Goal: Task Accomplishment & Management: Use online tool/utility

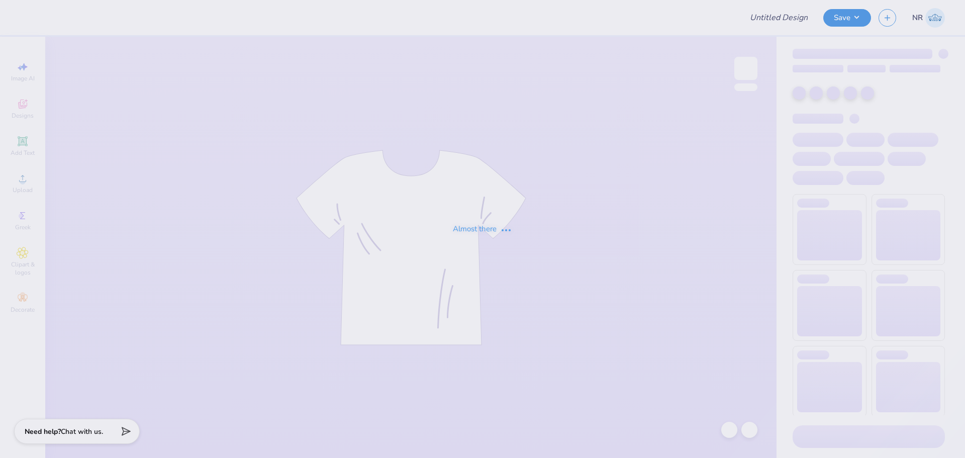
type input "[PERSON_NAME] : The [GEOGRAPHIC_DATA][US_STATE]"
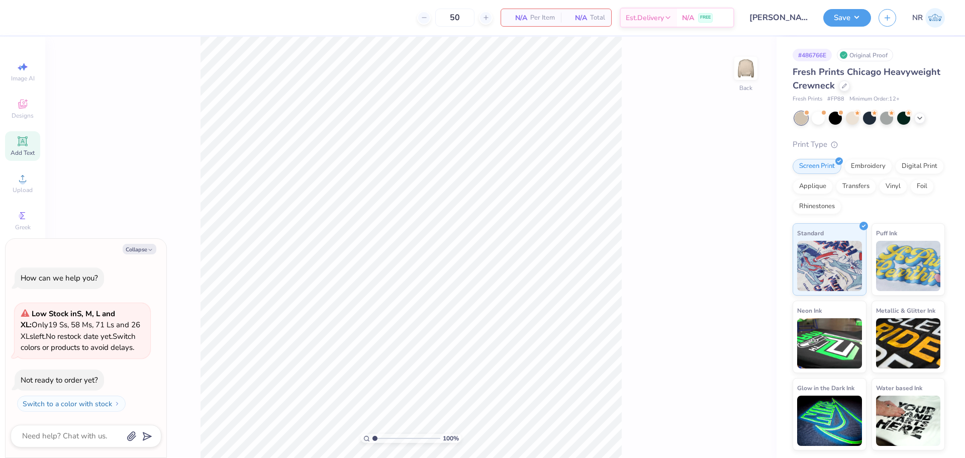
click at [22, 147] on div "Add Text" at bounding box center [22, 146] width 35 height 30
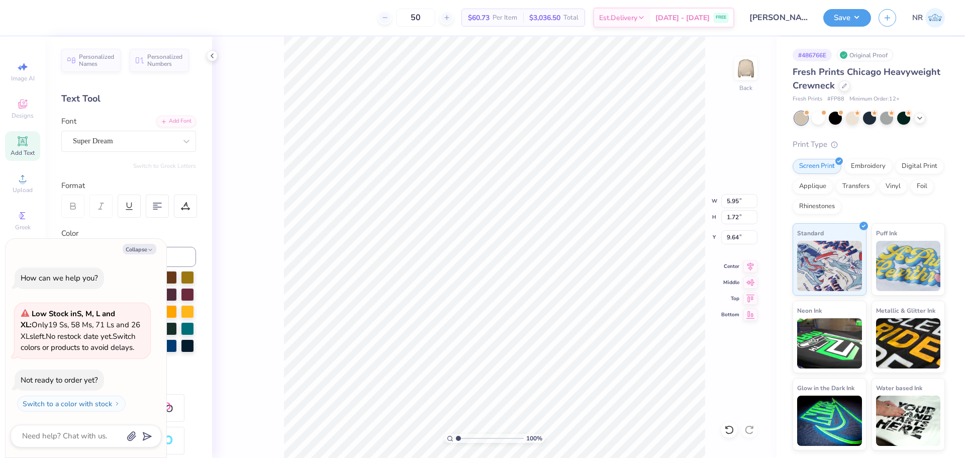
scroll to position [9, 2]
type textarea "x"
type textarea "C"
type textarea "x"
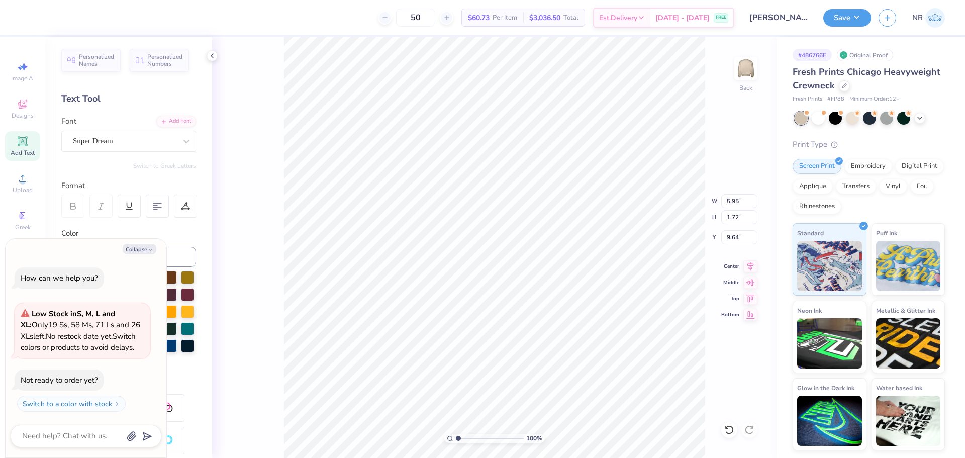
type textarea "Ch"
type textarea "x"
type textarea "Chi"
type textarea "x"
type textarea "Chi"
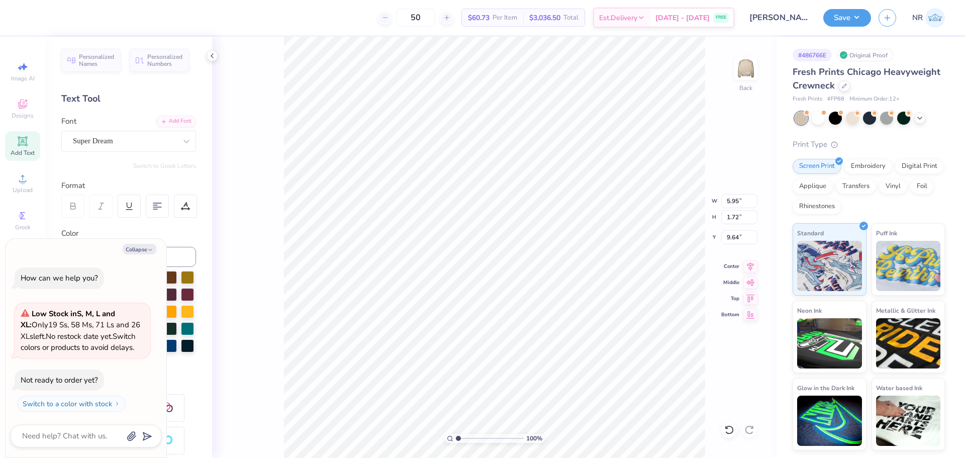
type textarea "x"
type textarea "Chi O"
type textarea "x"
type textarea "Chi Om"
type textarea "x"
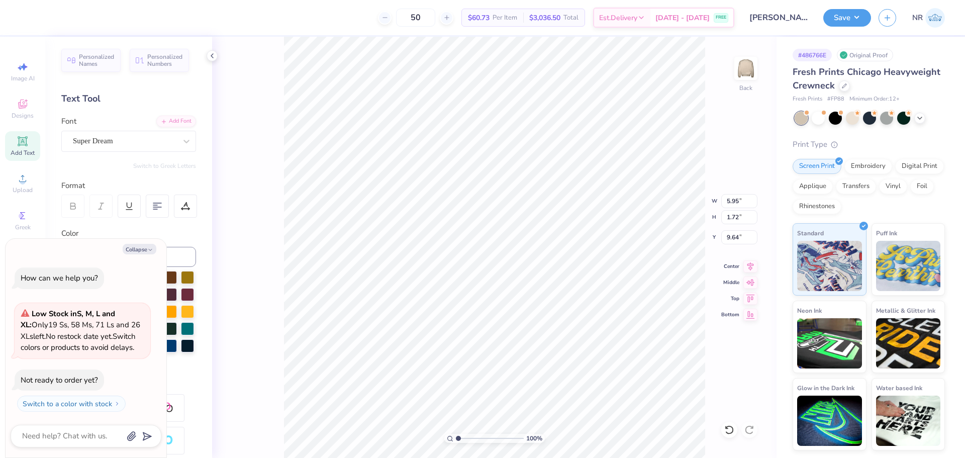
type textarea "Chi Ome"
type textarea "x"
type textarea "[PERSON_NAME]"
type textarea "x"
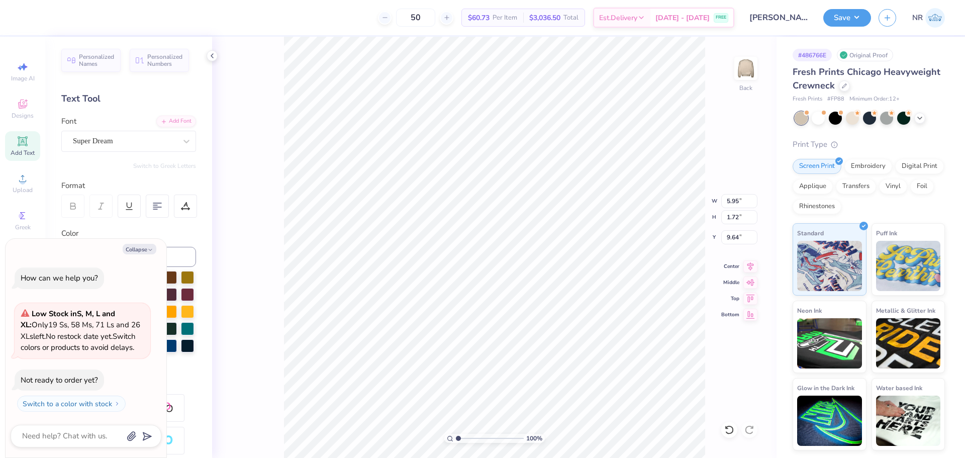
type textarea "Chi Omega"
click at [267, 102] on div "100 % Back W 5.95 5.95 " H 1.72 1.72 " Y 9.64 9.64 " Center Middle Top Bottom" at bounding box center [494, 247] width 564 height 421
click at [752, 268] on icon at bounding box center [750, 265] width 14 height 12
type textarea "x"
type input "3.00"
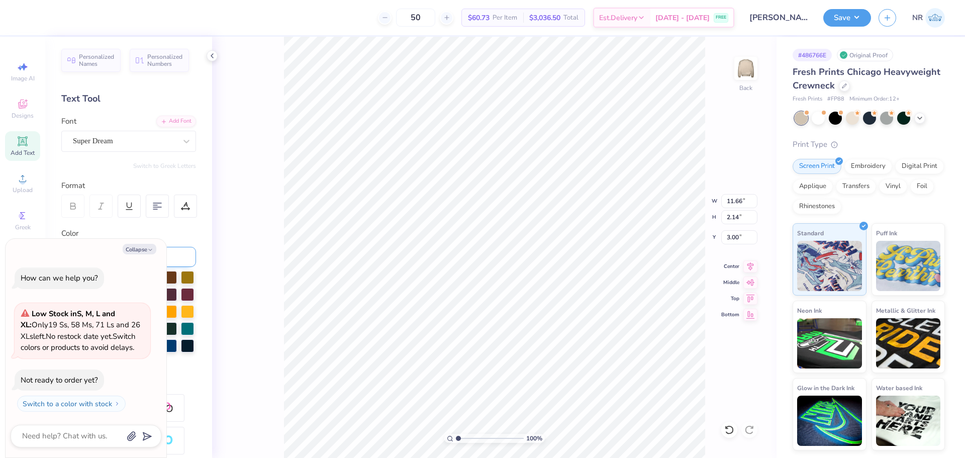
click at [147, 249] on icon "button" at bounding box center [150, 250] width 6 height 6
type textarea "x"
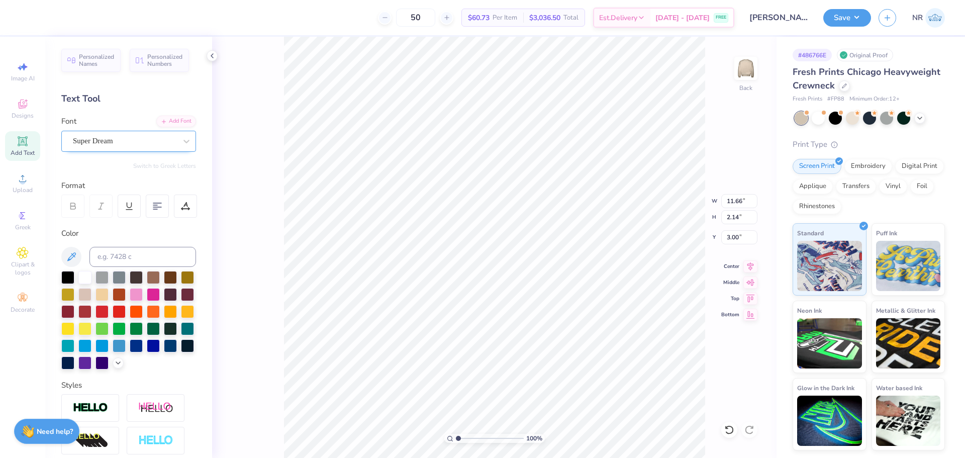
click at [169, 142] on div "Super Dream" at bounding box center [124, 141] width 105 height 16
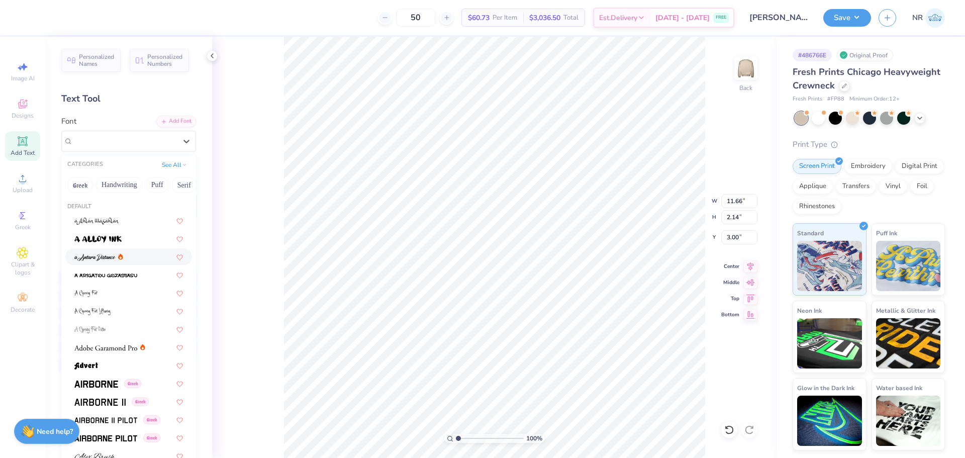
click at [130, 258] on div at bounding box center [128, 256] width 109 height 11
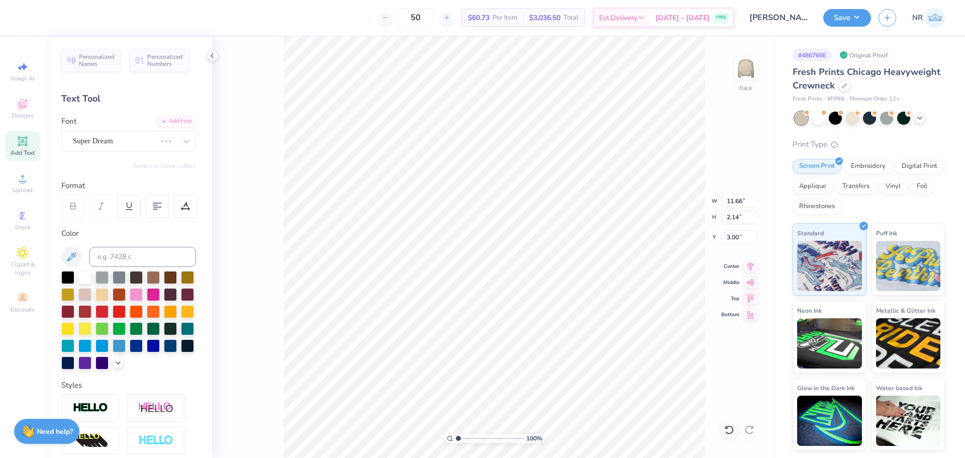
type input "8.21"
type input "2.49"
type input "2.83"
click at [156, 135] on div "a Antara Distance" at bounding box center [124, 141] width 105 height 16
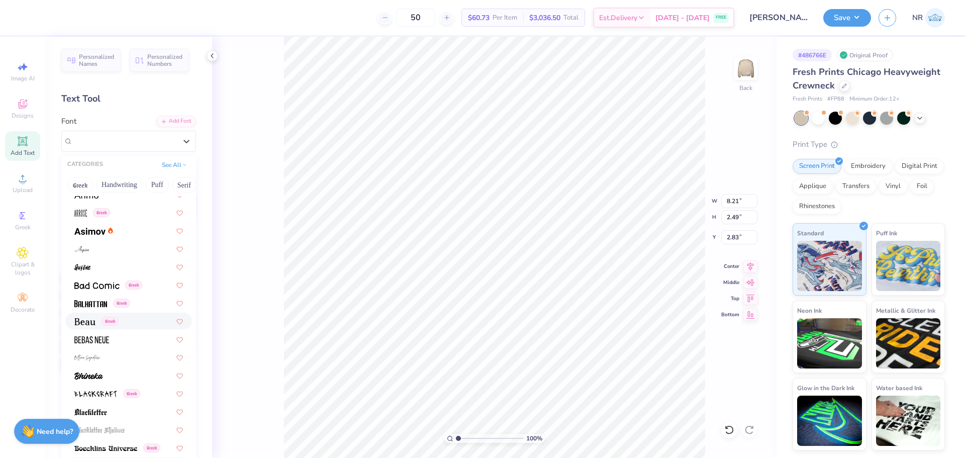
scroll to position [402, 0]
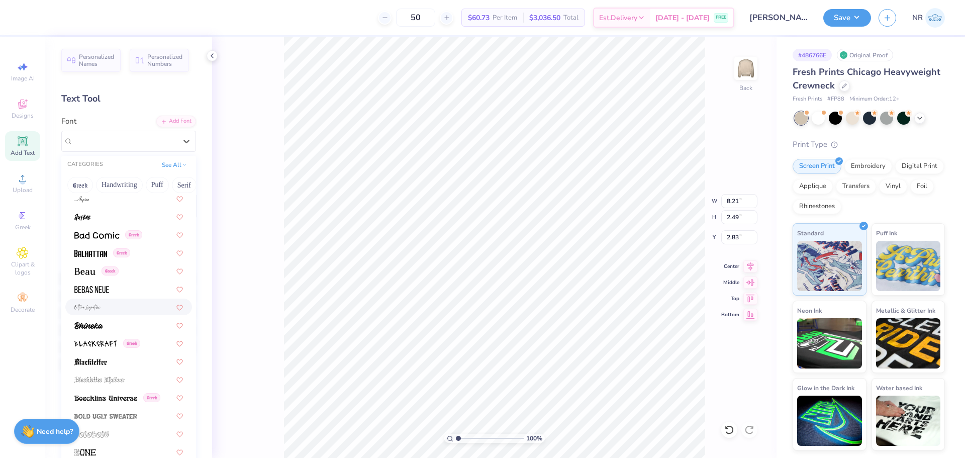
click at [124, 307] on div at bounding box center [128, 306] width 109 height 11
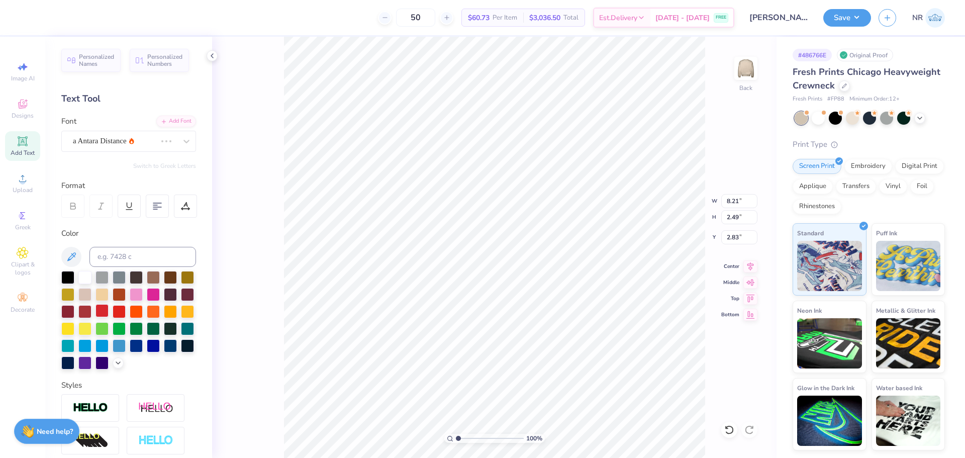
type input "17.05"
type input "6.53"
type input "0.81"
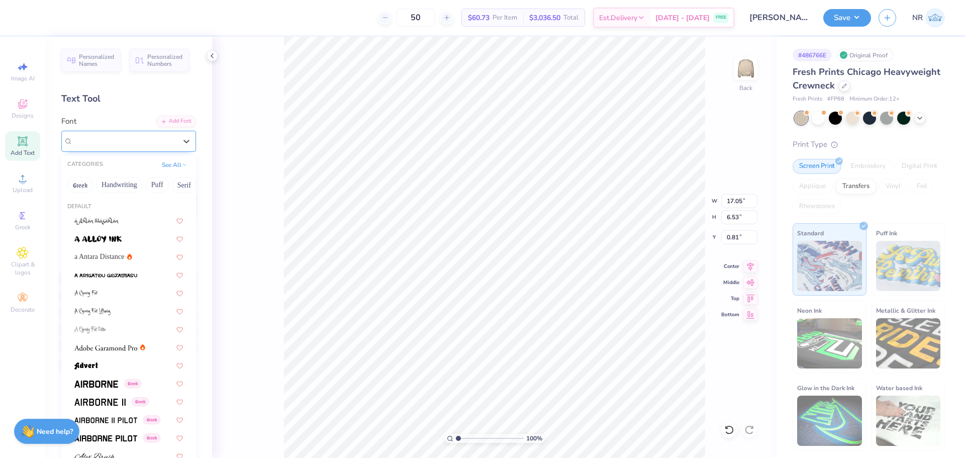
click at [140, 142] on div "[PERSON_NAME] Signature" at bounding box center [124, 141] width 105 height 16
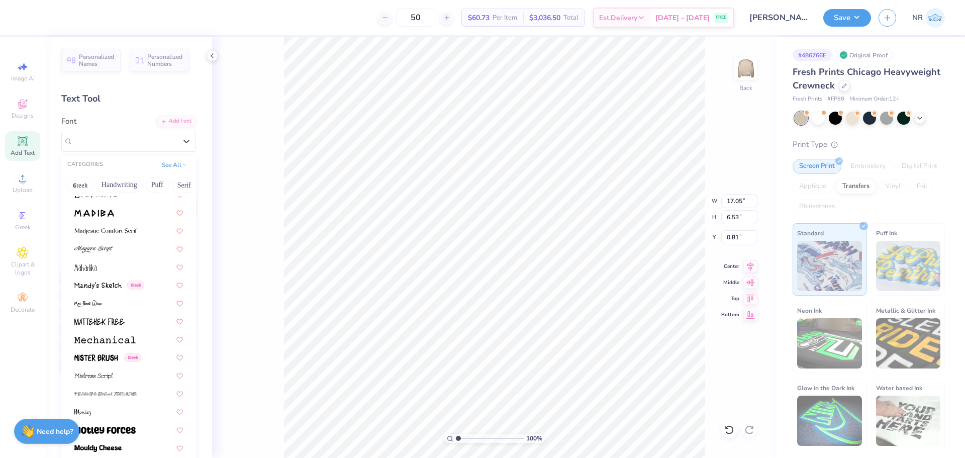
scroll to position [3717, 0]
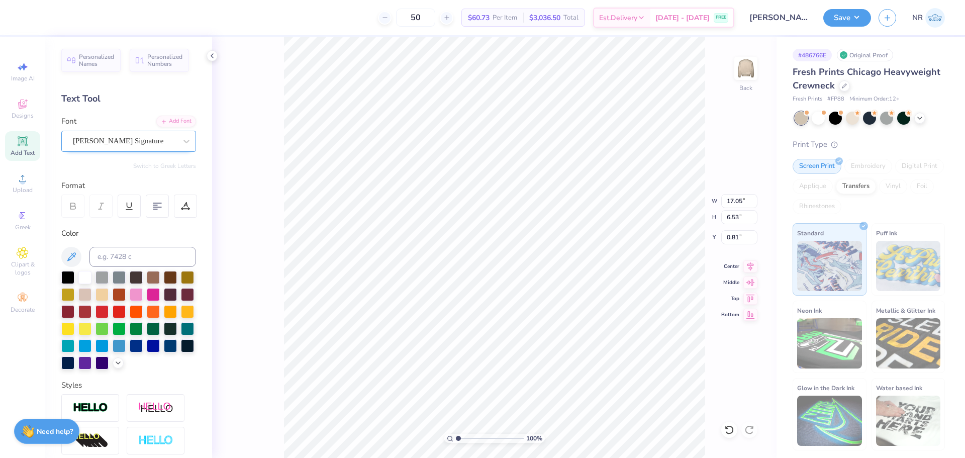
click at [157, 144] on div "[PERSON_NAME] Signature" at bounding box center [124, 141] width 105 height 16
type textarea "e"
type textarea "EVER AT HEART"
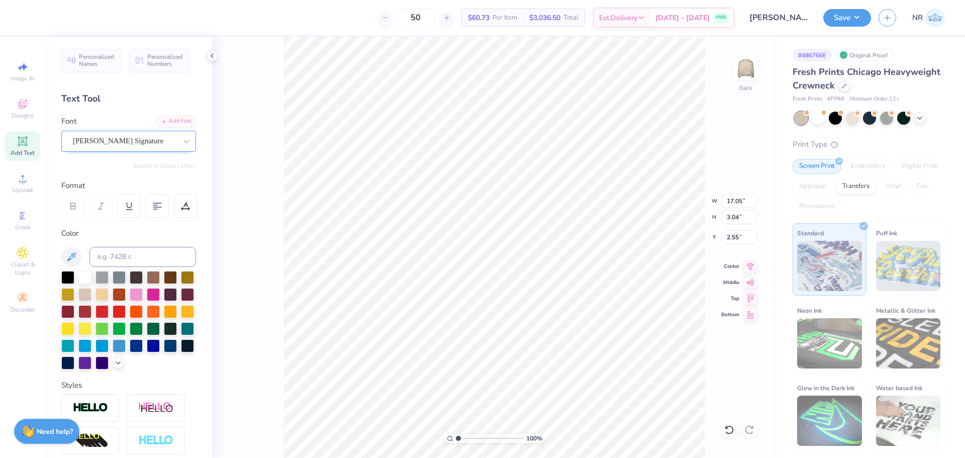
click at [167, 142] on div "[PERSON_NAME] Signature" at bounding box center [124, 141] width 105 height 16
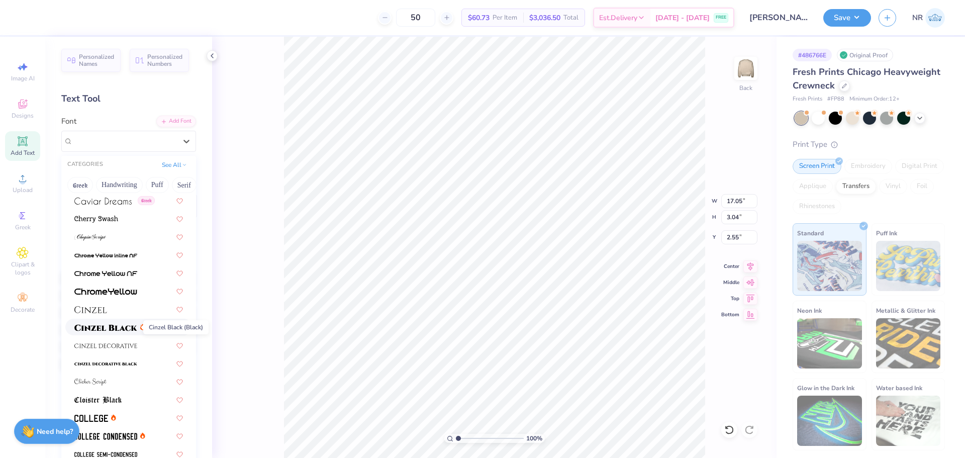
scroll to position [1155, 0]
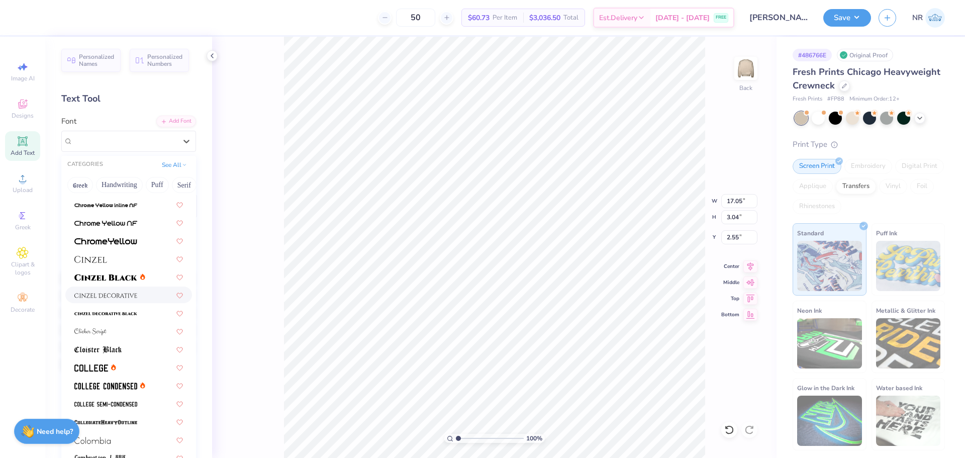
click at [140, 295] on div at bounding box center [128, 294] width 109 height 11
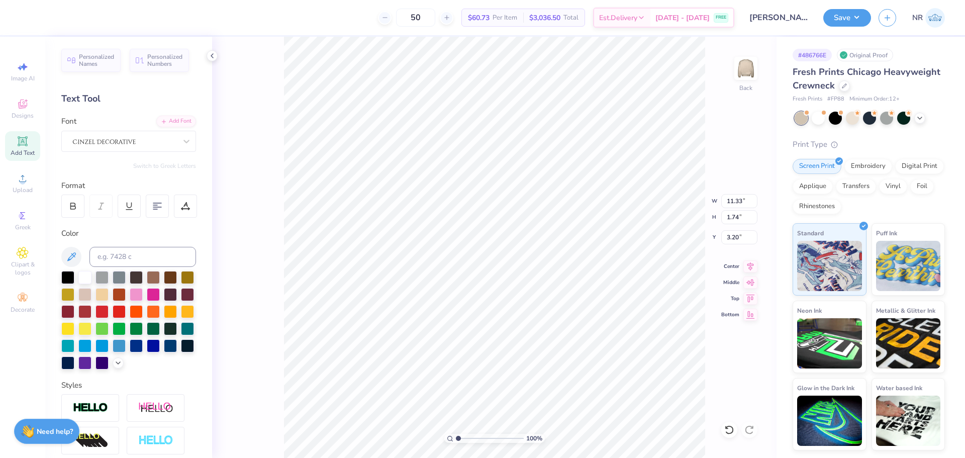
type input "11.33"
type input "1.74"
type input "3.20"
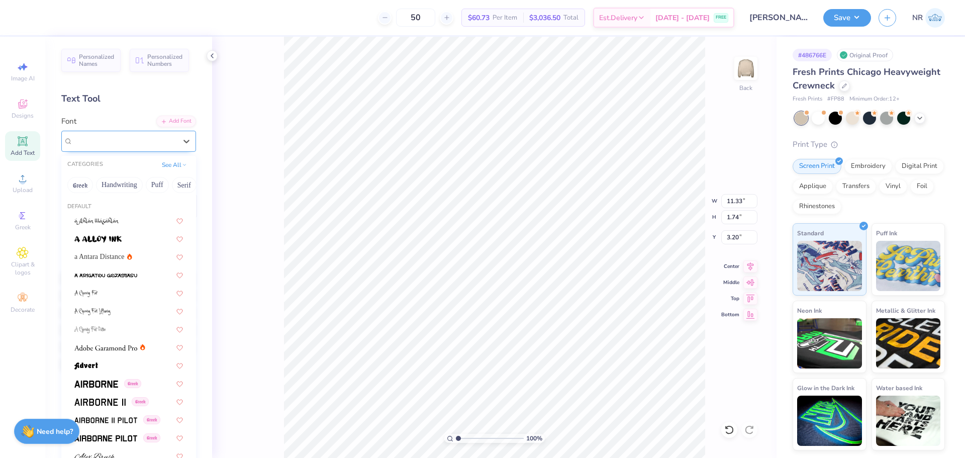
click at [147, 134] on div at bounding box center [124, 141] width 103 height 14
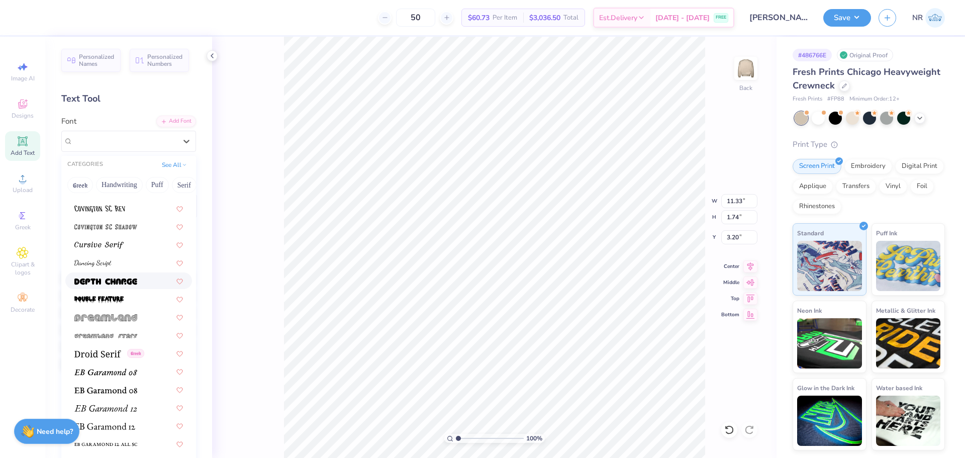
scroll to position [1708, 0]
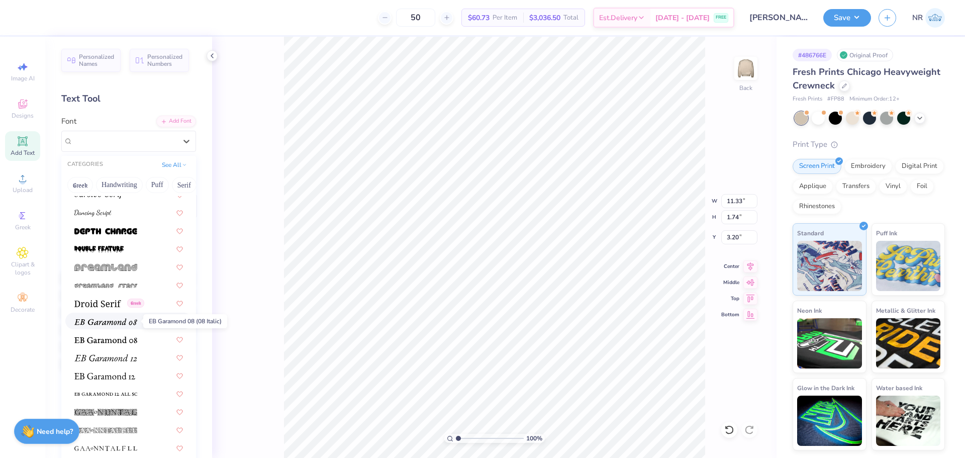
click at [121, 323] on img at bounding box center [105, 321] width 63 height 7
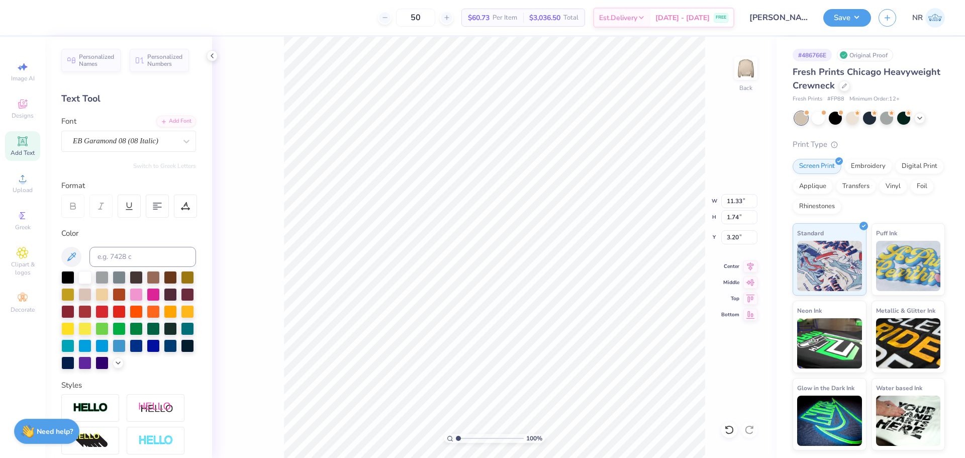
type input "11.17"
type input "0.96"
type input "3.59"
click at [139, 143] on div "EB Garamond 08 (08 Italic)" at bounding box center [124, 141] width 105 height 16
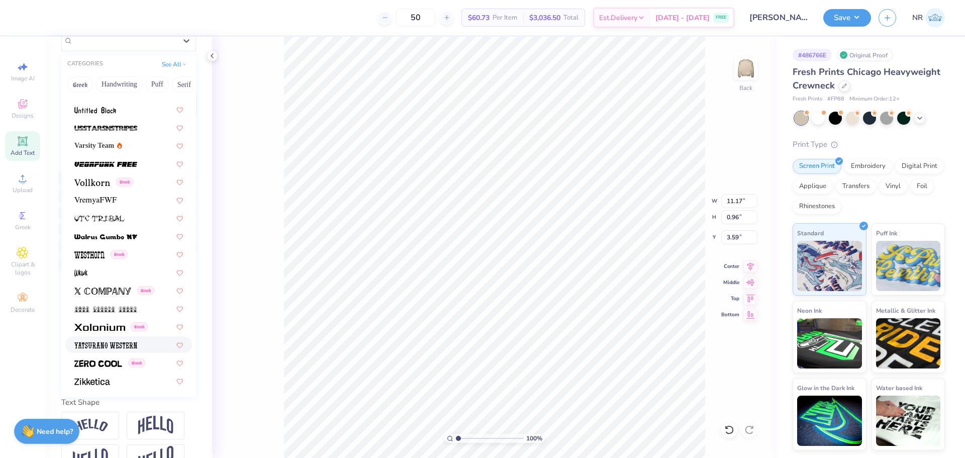
scroll to position [144, 0]
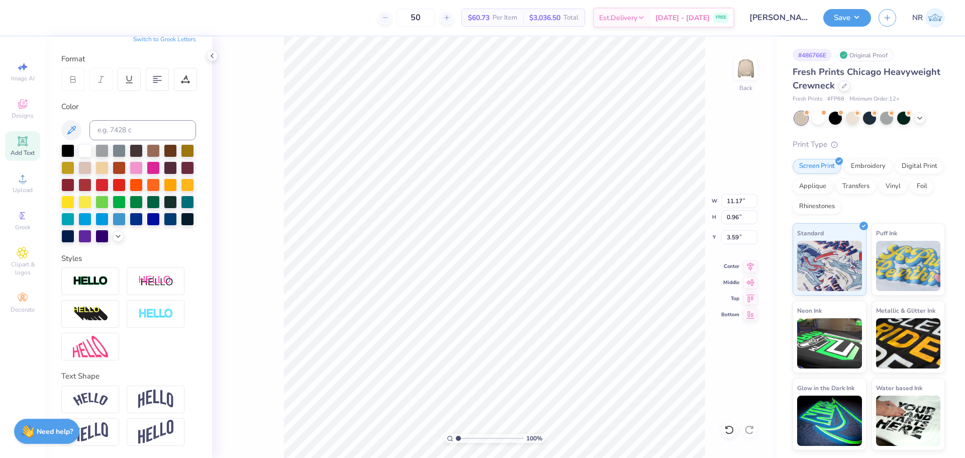
type textarea "EVER AT HEAT"
click at [27, 188] on span "Upload" at bounding box center [23, 190] width 20 height 8
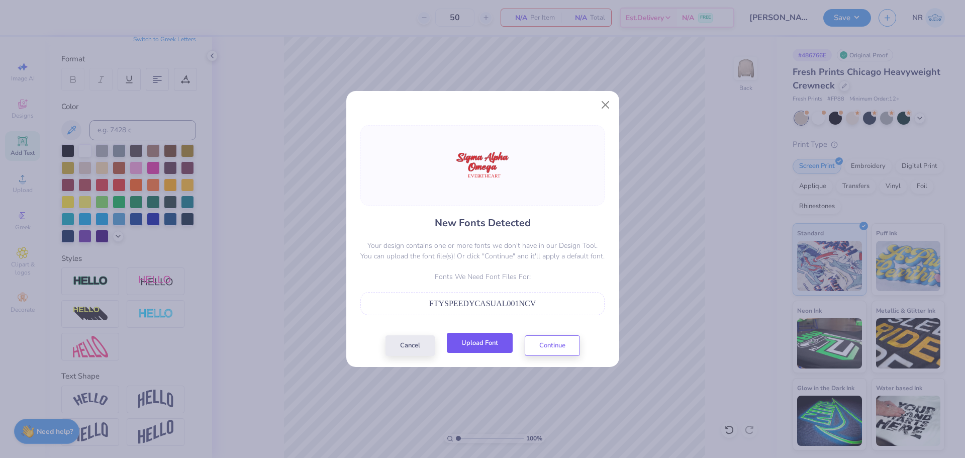
click at [471, 349] on button "Upload Font" at bounding box center [480, 343] width 66 height 21
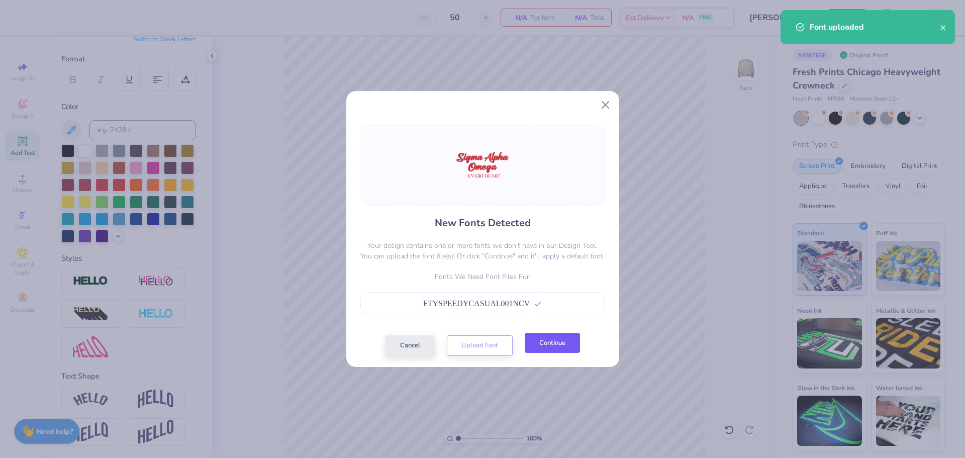
click at [558, 347] on button "Continue" at bounding box center [551, 343] width 55 height 21
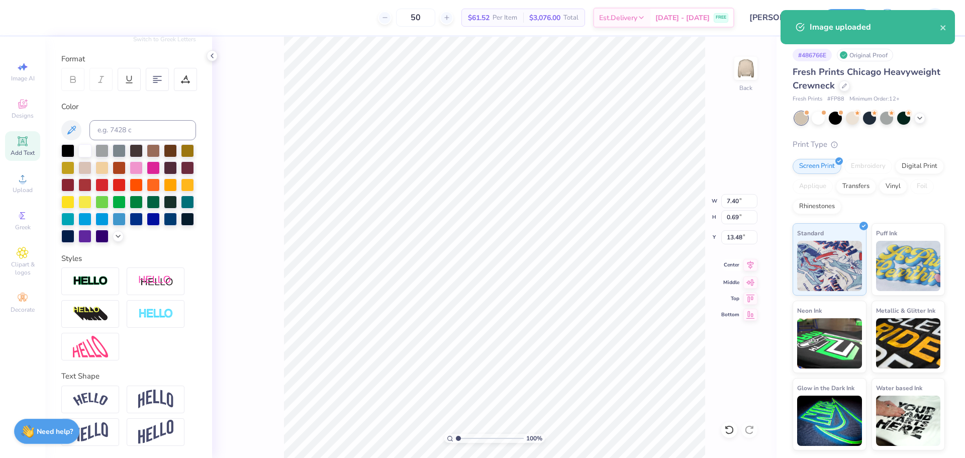
click at [746, 265] on icon at bounding box center [750, 265] width 14 height 12
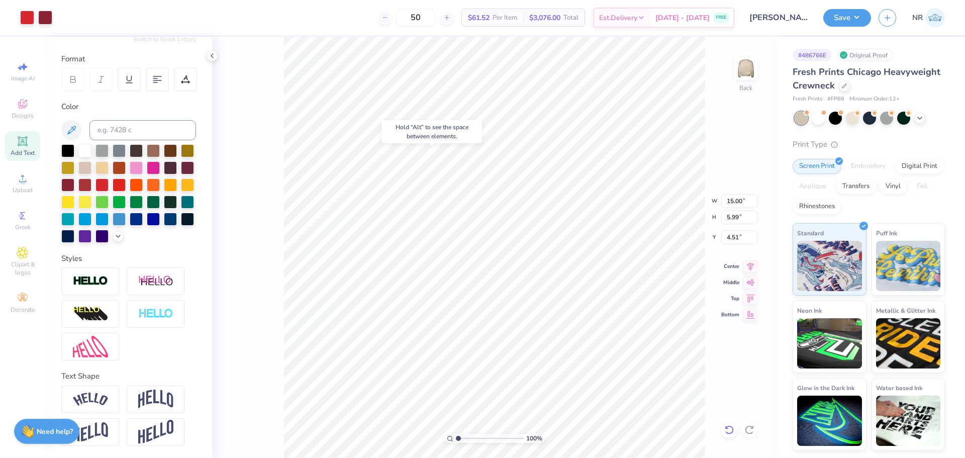
click at [725, 426] on icon at bounding box center [729, 429] width 10 height 10
type input "6.83"
click at [752, 265] on icon at bounding box center [750, 265] width 14 height 12
click at [500, 346] on li "Group" at bounding box center [522, 348] width 79 height 20
click at [728, 200] on input "15.00" at bounding box center [739, 201] width 36 height 14
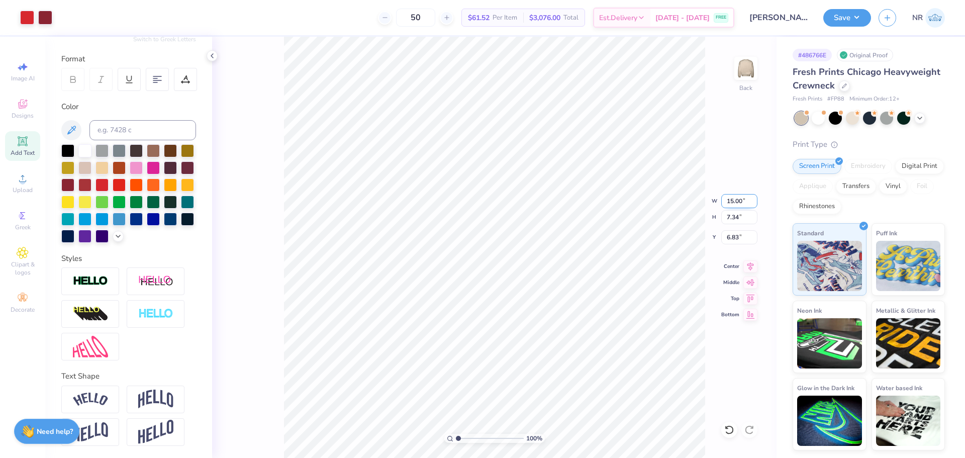
click at [728, 200] on input "15.00" at bounding box center [739, 201] width 36 height 14
type input "10.00"
type input "4.89"
type input "8.05"
click at [730, 195] on input "10.00" at bounding box center [739, 201] width 36 height 14
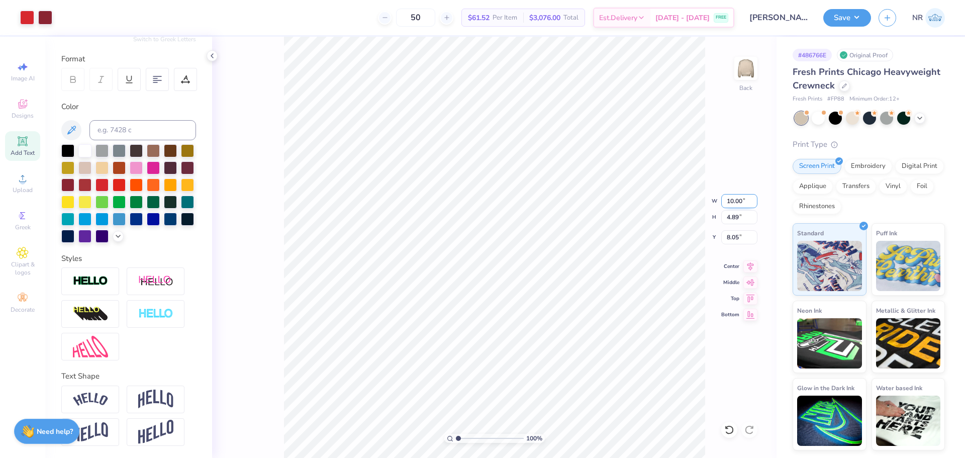
click at [730, 195] on input "10.00" at bounding box center [739, 201] width 36 height 14
type input "11.00"
type input "5.38"
click at [734, 234] on input "7.81" at bounding box center [739, 237] width 36 height 14
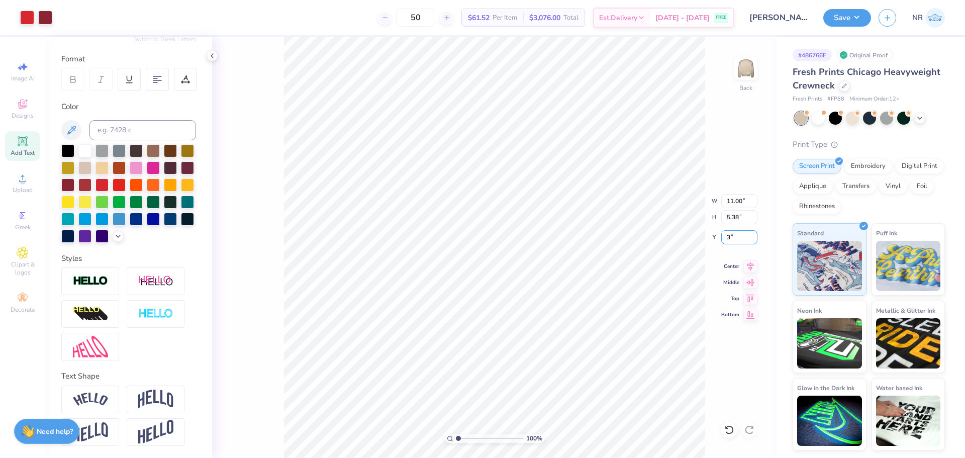
type input "3.00"
click at [738, 197] on input "11.00" at bounding box center [739, 201] width 36 height 14
type input "12.00"
type input "5.87"
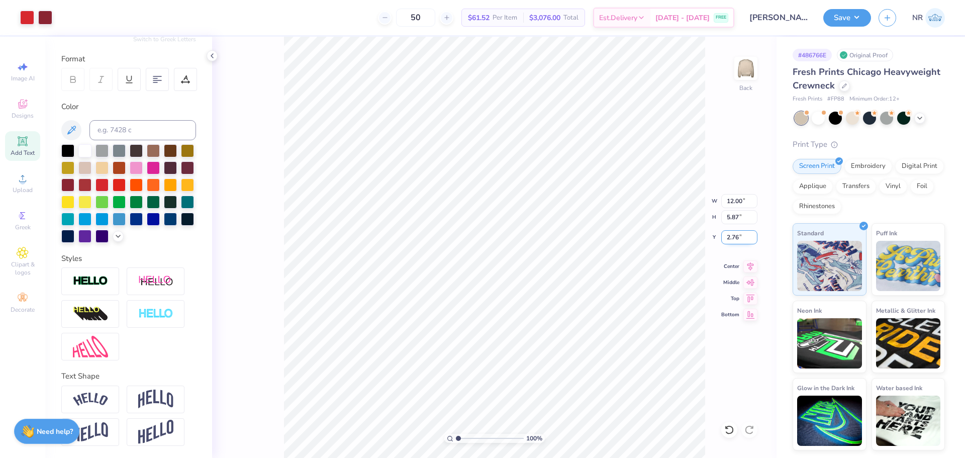
click at [731, 238] on input "2.76" at bounding box center [739, 237] width 36 height 14
type input "3.00"
click at [750, 264] on icon at bounding box center [750, 264] width 7 height 9
click at [851, 16] on button "Save" at bounding box center [847, 17] width 48 height 18
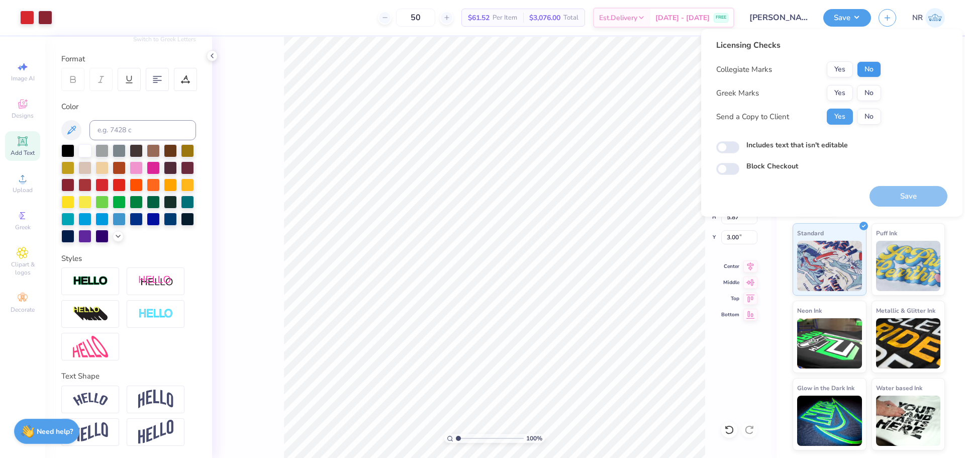
click at [865, 68] on button "No" at bounding box center [869, 69] width 24 height 16
click at [865, 91] on button "No" at bounding box center [869, 93] width 24 height 16
click at [898, 188] on button "Save" at bounding box center [908, 196] width 78 height 21
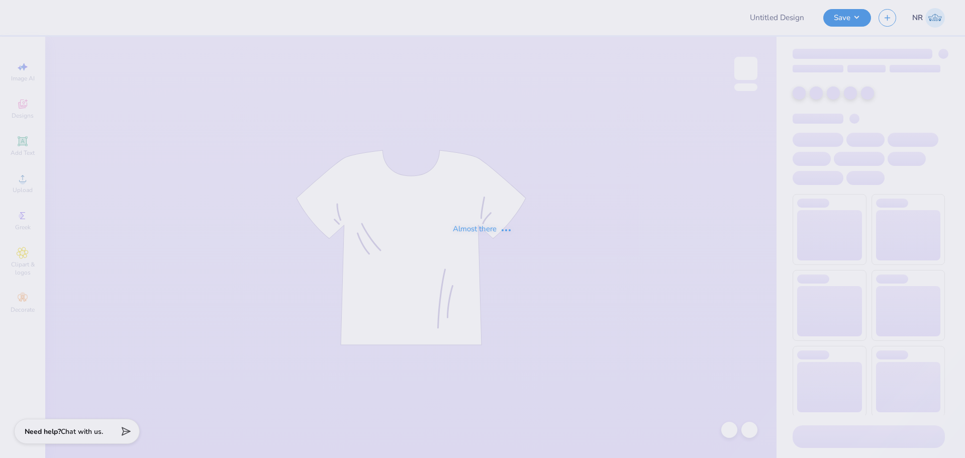
type input "[PERSON_NAME] : The [GEOGRAPHIC_DATA][US_STATE]"
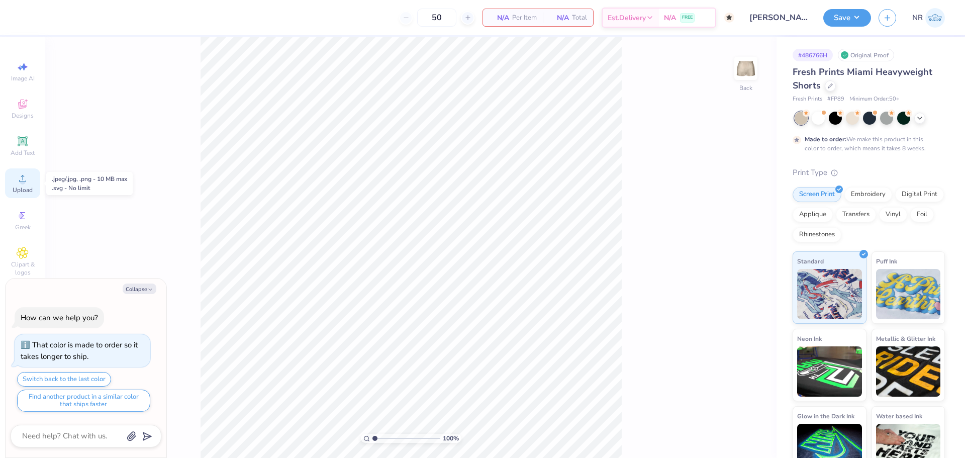
click at [21, 184] on div "Upload" at bounding box center [22, 183] width 35 height 30
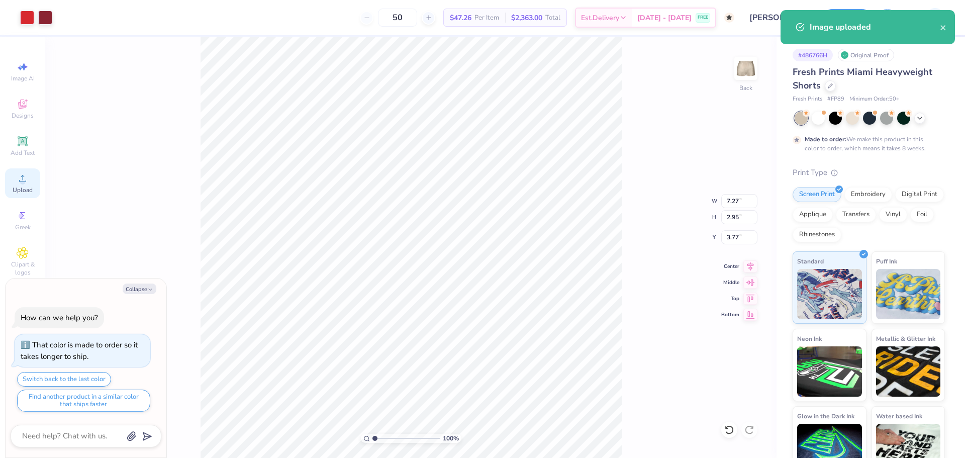
type textarea "x"
type input "4.75"
type input "1.93"
type input "4.80"
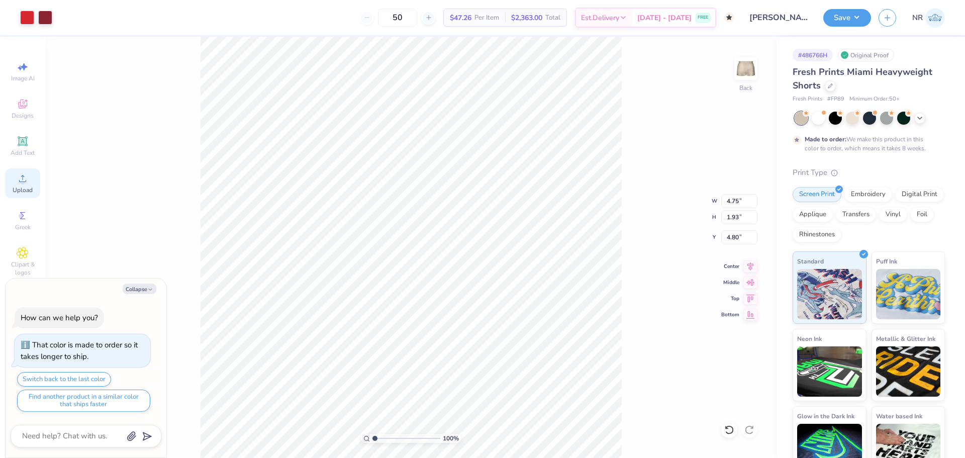
type textarea "x"
type input "7.40"
type textarea "x"
type input "5.46"
type input "2.22"
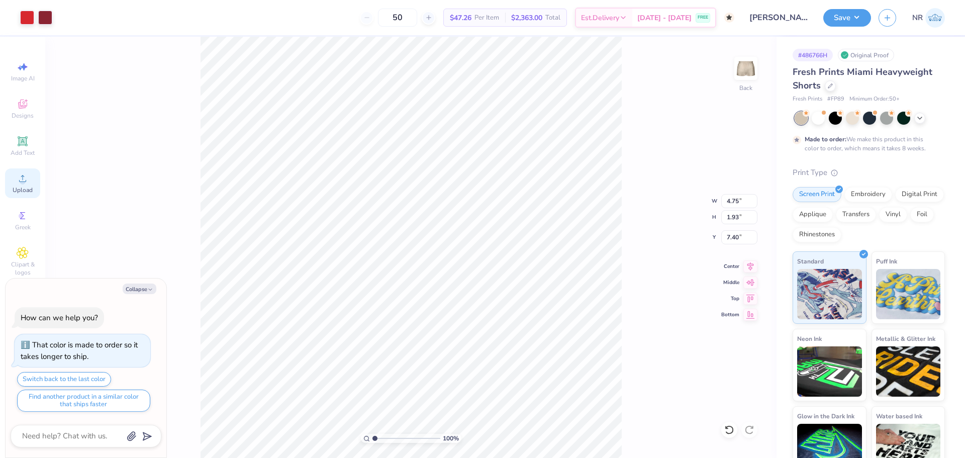
type input "7.11"
type textarea "x"
type input "7.37"
click at [726, 200] on input "5.46" at bounding box center [739, 201] width 36 height 14
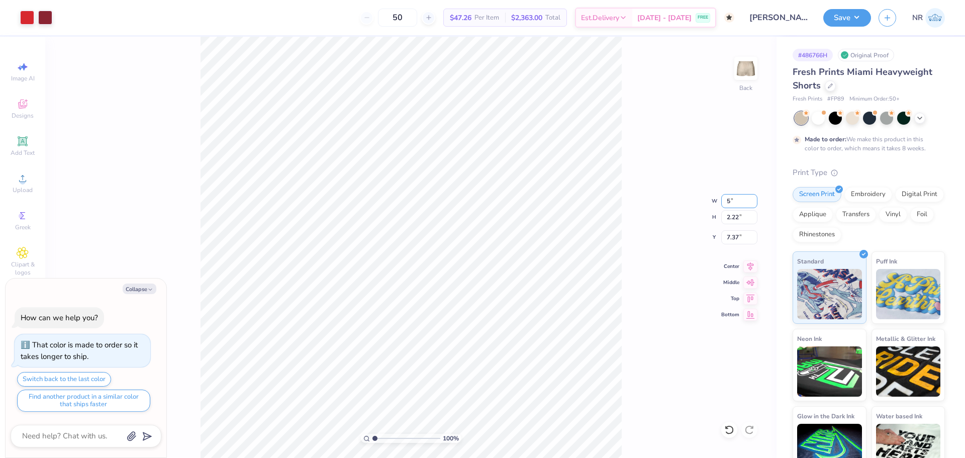
type input "5"
type textarea "x"
type input "5.00"
type input "2.03"
type input "7.47"
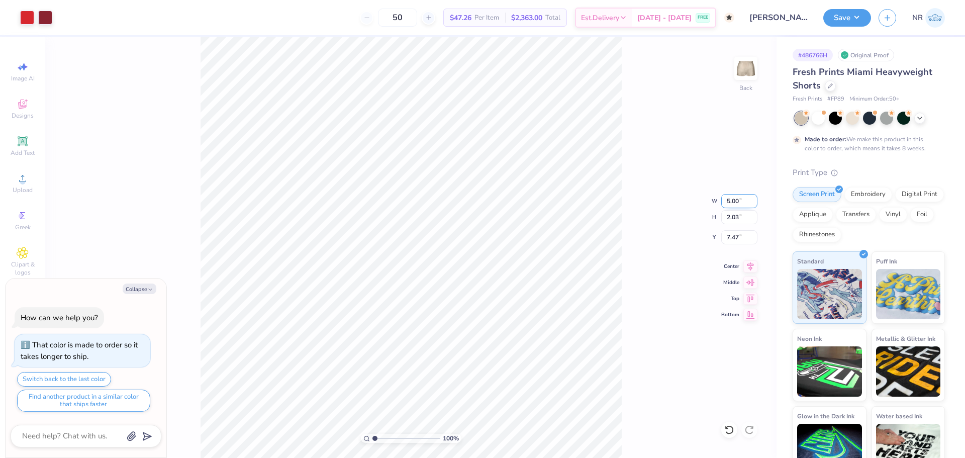
click at [736, 199] on input "5.00" at bounding box center [739, 201] width 36 height 14
type input "4"
type textarea "x"
type input "4.00"
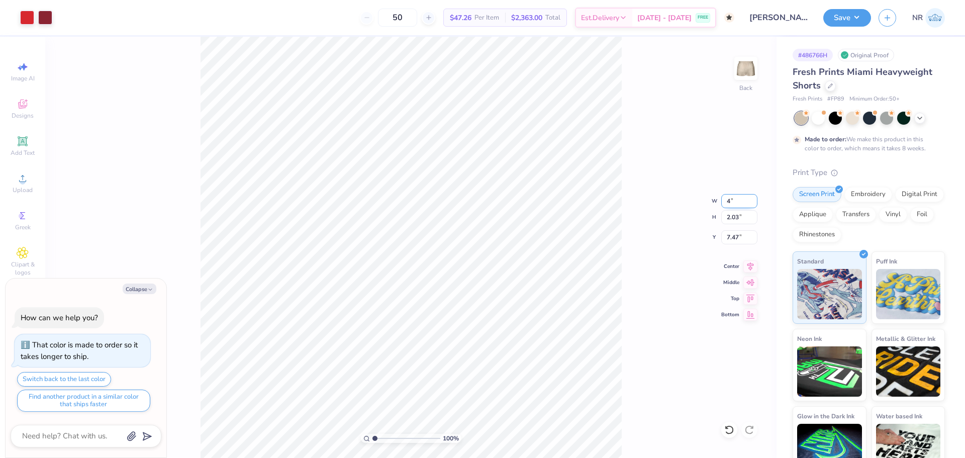
type input "1.62"
type input "7.67"
type textarea "x"
type input "3.92"
type input "1.85"
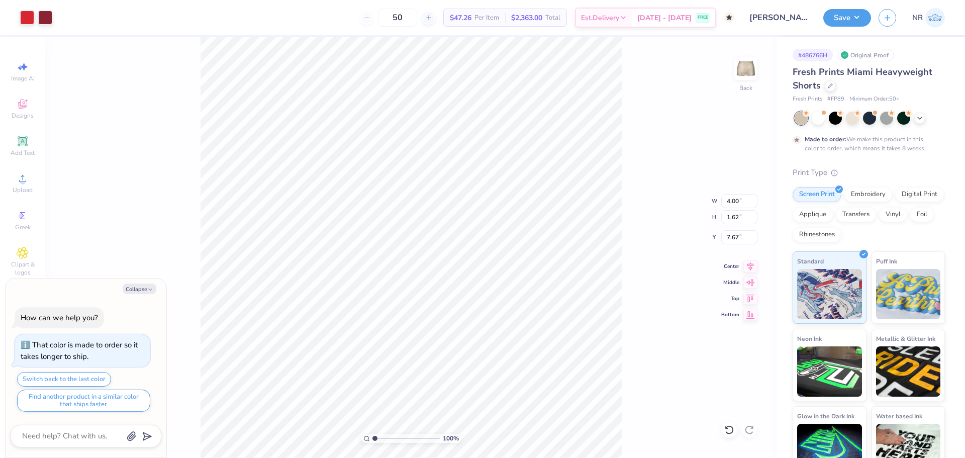
type input "7.57"
type textarea "x"
type input "7.49"
click at [735, 203] on input "3.92" at bounding box center [739, 201] width 36 height 14
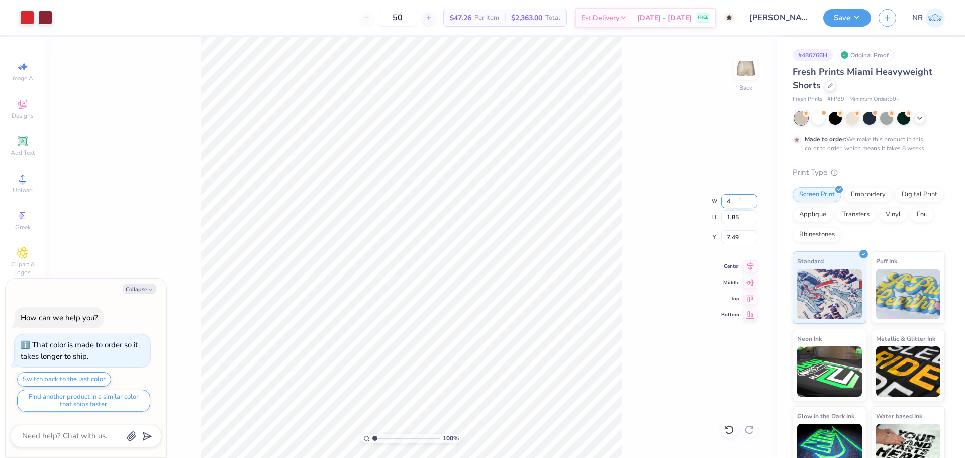
type input "4"
type textarea "x"
type input "4.00"
type input "1.89"
click at [736, 236] on input "7.47" at bounding box center [739, 237] width 36 height 14
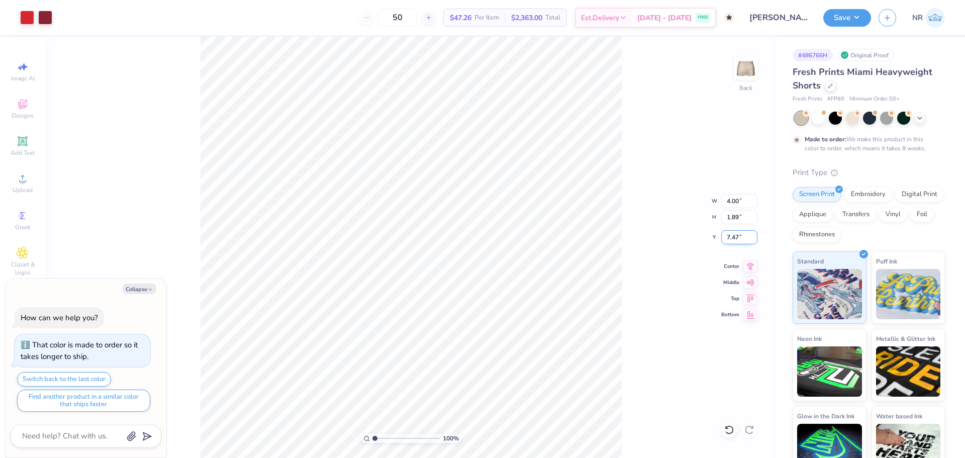
click at [736, 236] on input "7.47" at bounding box center [739, 237] width 36 height 14
drag, startPoint x: 741, startPoint y: 237, endPoint x: 715, endPoint y: 238, distance: 26.1
click at [715, 238] on div "100 % Back W 4.00 4.00 " H 1.89 1.89 " Y 3 3 " Center Middle Top Bottom" at bounding box center [410, 247] width 731 height 421
type input "3"
type textarea "x"
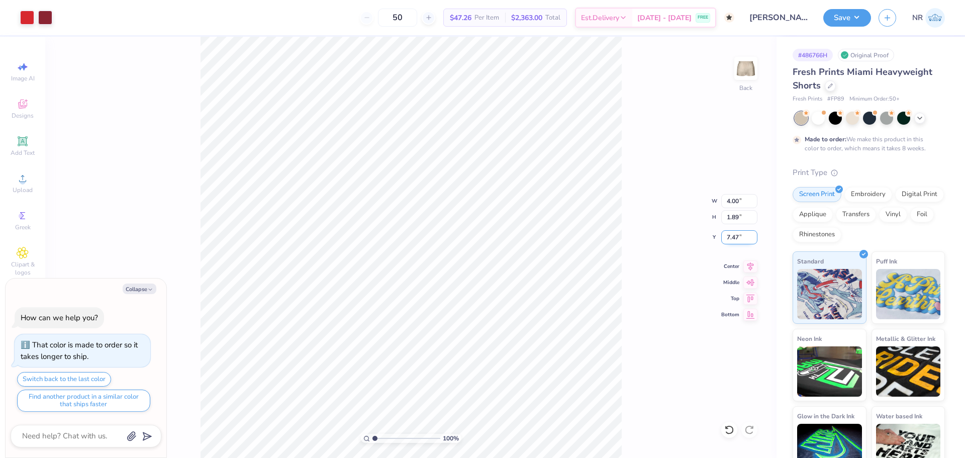
click at [732, 236] on input "7.47" at bounding box center [739, 237] width 36 height 14
type input "8"
type textarea "x"
type input "8.00"
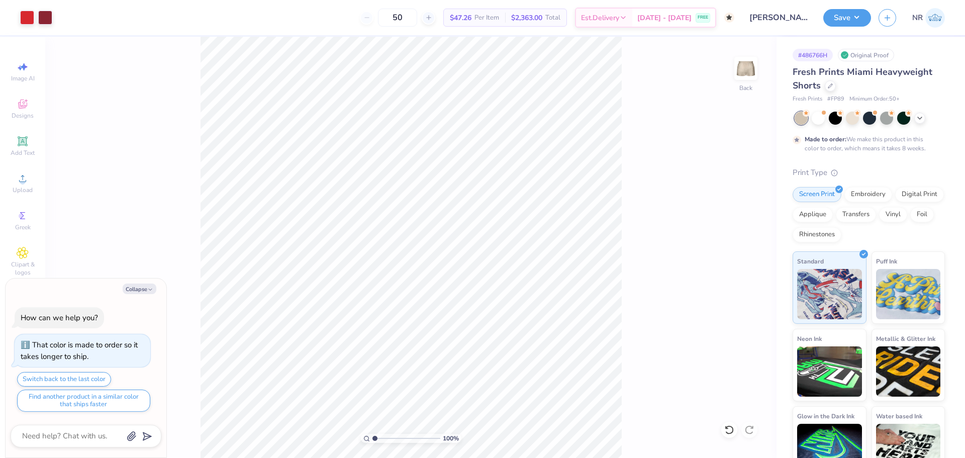
type textarea "x"
click at [729, 234] on input "8.00" at bounding box center [739, 237] width 36 height 14
type input "7.5"
type textarea "x"
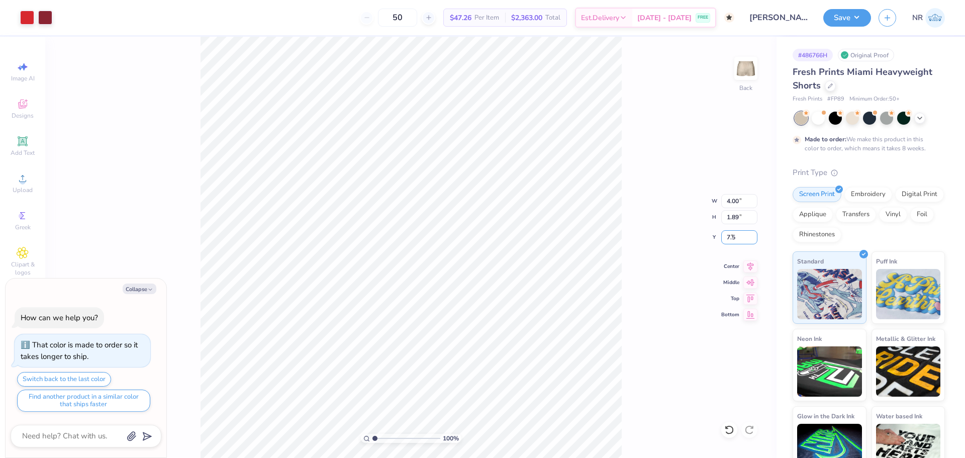
type input "7.50"
click at [638, 247] on div "100 % Back W 4.00 4.00 " H 1.89 1.89 " Y 7.50 7.50 " Center Middle Top Bottom" at bounding box center [410, 247] width 731 height 421
click at [638, 247] on div "100 % Back W 4.00 H 1.89 Y 7.50 Center Middle Top Bottom" at bounding box center [410, 247] width 731 height 421
click at [648, 270] on div "100 % Back W 4.00 4.00 " H 1.89 1.89 " Y 7.50 7.50 " Center Middle Top Bottom" at bounding box center [410, 247] width 731 height 421
type textarea "x"
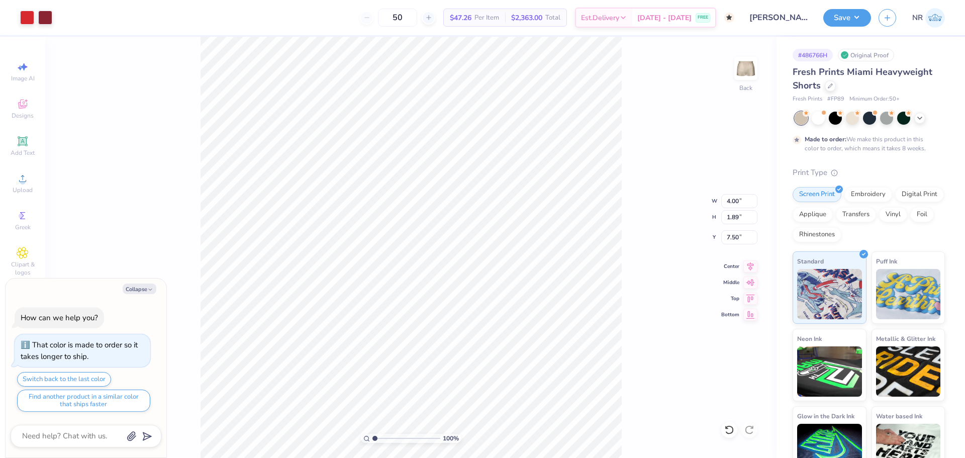
type input "3.97"
type input "1.98"
type input "7.46"
click at [732, 199] on input "3.97" at bounding box center [739, 201] width 36 height 14
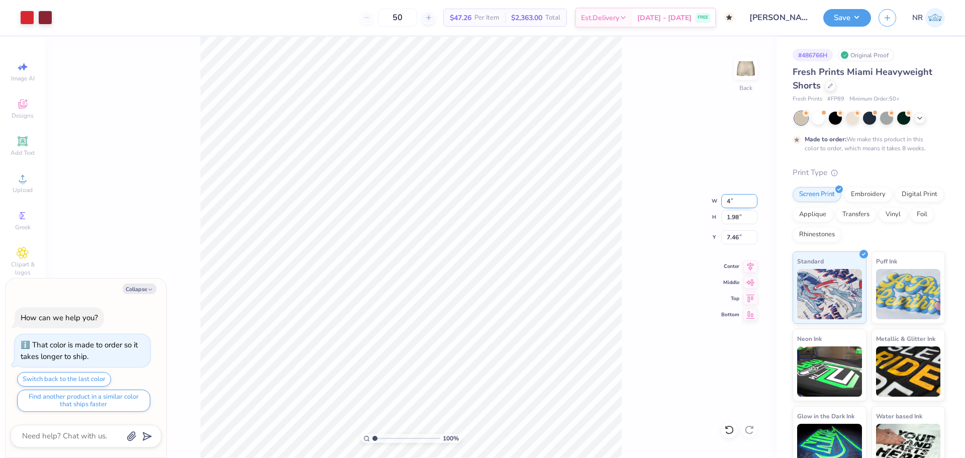
type input "4"
type textarea "x"
type input "4.00"
type input "1.99"
type input "7.45"
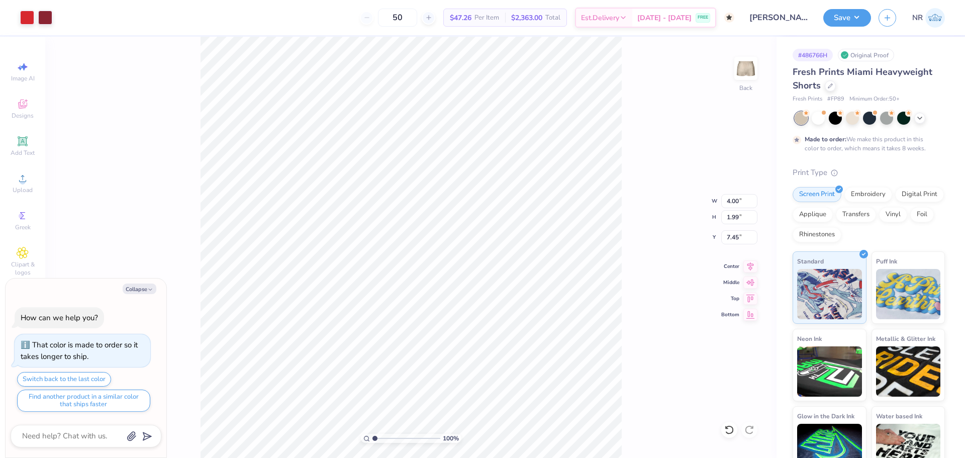
click at [631, 238] on div "100 % Back W 4.00 4.00 " H 1.99 1.99 " Y 7.45 7.45 " Center Middle Top Bottom" at bounding box center [410, 247] width 731 height 421
click at [652, 206] on div "100 % Back" at bounding box center [410, 247] width 731 height 421
type textarea "x"
click at [732, 239] on input "7.45" at bounding box center [739, 237] width 36 height 14
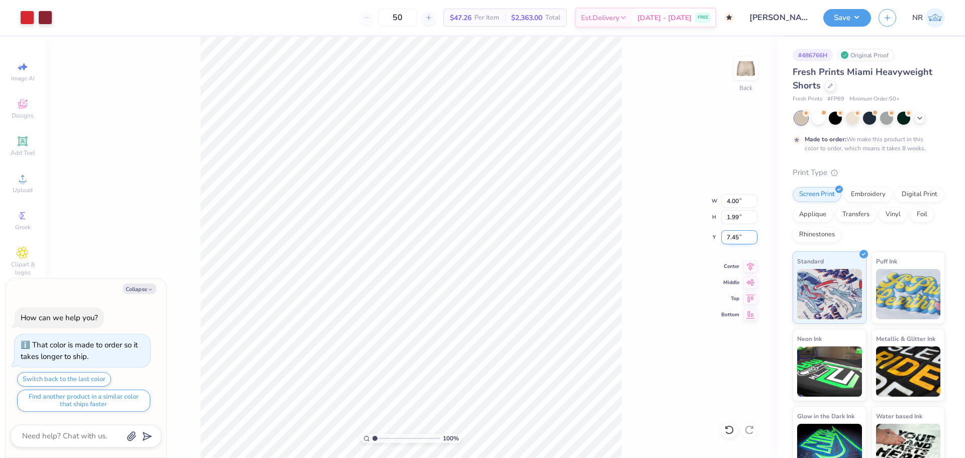
click at [732, 239] on input "7.45" at bounding box center [739, 237] width 36 height 14
type input "7.50"
click at [633, 234] on div "100 % Back W 4.00 4.00 " H 1.99 1.99 " Y 7.50 7.50 " Center Middle Top Bottom" at bounding box center [410, 247] width 731 height 421
type textarea "x"
drag, startPoint x: 375, startPoint y: 439, endPoint x: 403, endPoint y: 442, distance: 28.8
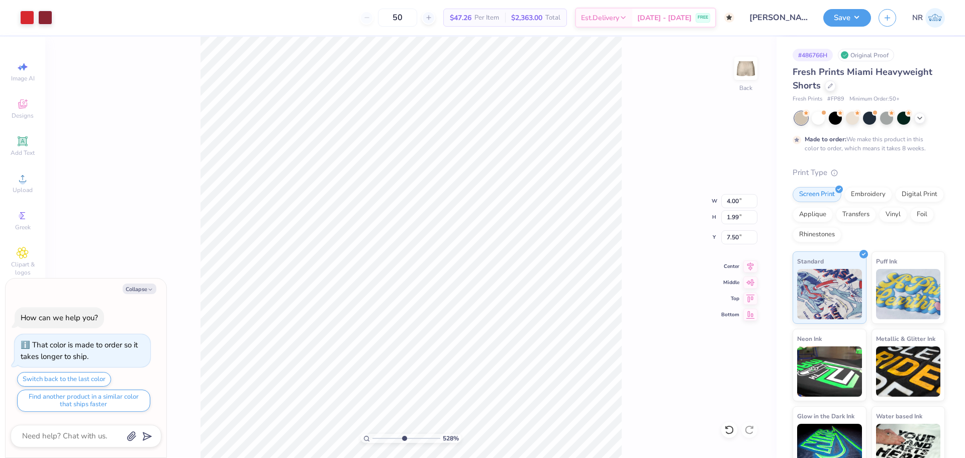
click at [403, 442] on input "range" at bounding box center [406, 438] width 68 height 9
drag, startPoint x: 402, startPoint y: 437, endPoint x: 365, endPoint y: 437, distance: 37.2
type input "1"
click at [372, 437] on input "range" at bounding box center [406, 438] width 68 height 9
click at [836, 19] on button "Save" at bounding box center [847, 17] width 48 height 18
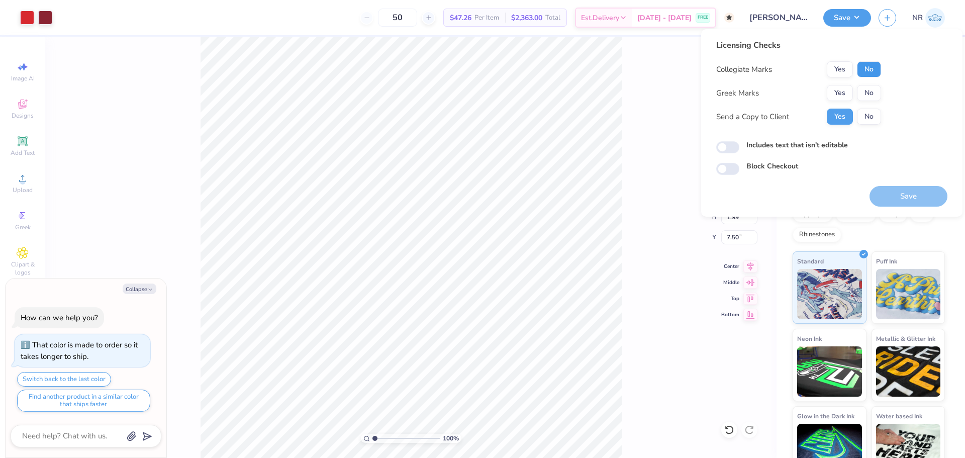
click at [866, 73] on button "No" at bounding box center [869, 69] width 24 height 16
click at [866, 91] on button "No" at bounding box center [869, 93] width 24 height 16
click at [894, 195] on button "Save" at bounding box center [908, 196] width 78 height 21
type textarea "x"
